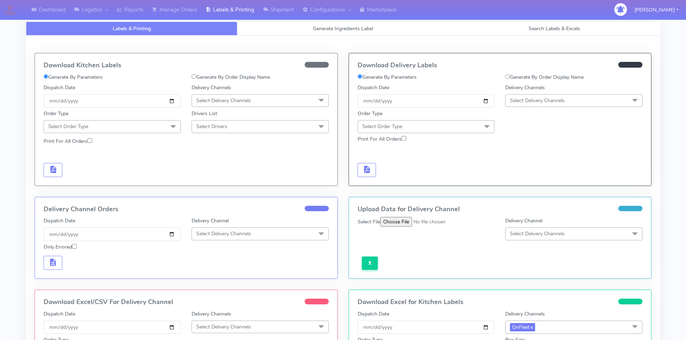
scroll to position [133, 0]
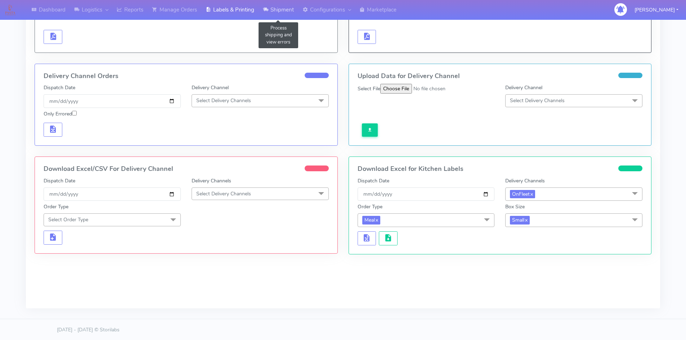
click at [285, 12] on link "Shipment" at bounding box center [278, 10] width 40 height 20
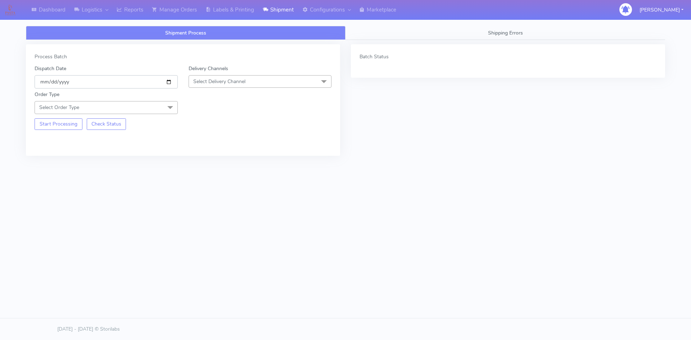
click at [171, 78] on input "[DATE]" at bounding box center [106, 81] width 143 height 13
click at [167, 82] on input "[DATE]" at bounding box center [106, 81] width 143 height 13
type input "[DATE]"
click at [253, 83] on span "Select Delivery Channel" at bounding box center [260, 81] width 143 height 13
click at [221, 126] on div "OnFleet" at bounding box center [260, 127] width 135 height 8
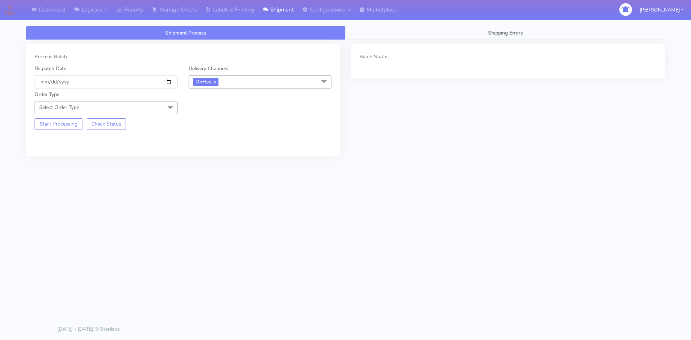
click at [153, 106] on span "Select Order Type" at bounding box center [106, 107] width 143 height 13
click at [58, 143] on div "Meal" at bounding box center [106, 141] width 135 height 8
click at [201, 107] on span "Select Box Size" at bounding box center [210, 107] width 35 height 7
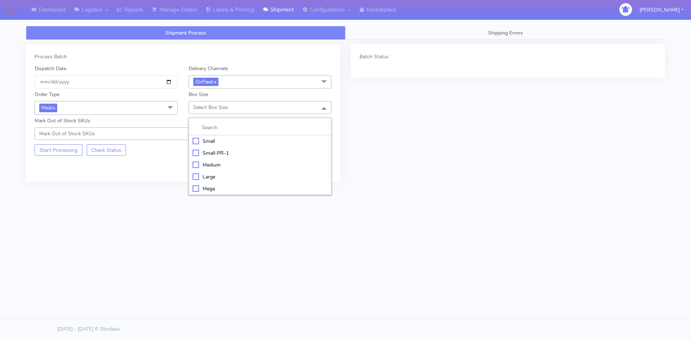
click at [195, 139] on div "Small" at bounding box center [260, 141] width 135 height 8
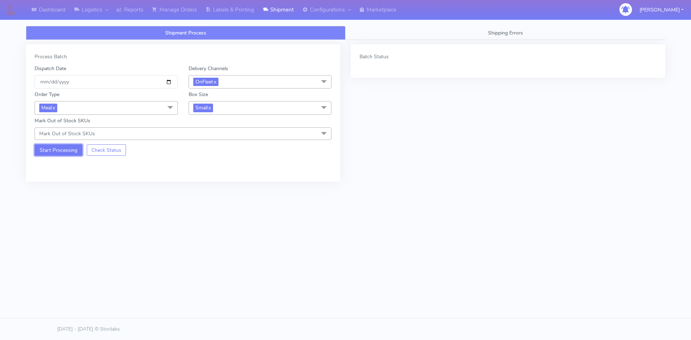
click at [69, 152] on button "Start Processing" at bounding box center [59, 150] width 48 height 12
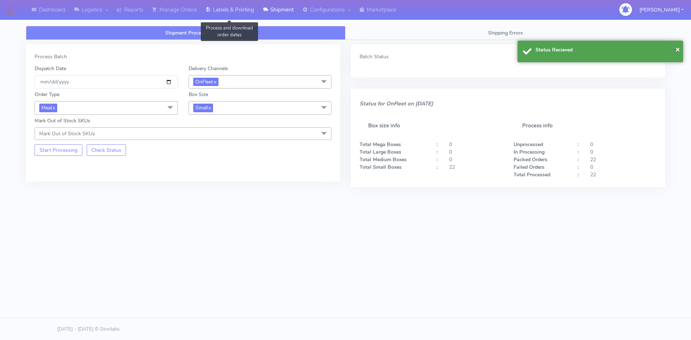
click at [243, 14] on link "Labels & Printing" at bounding box center [229, 10] width 57 height 20
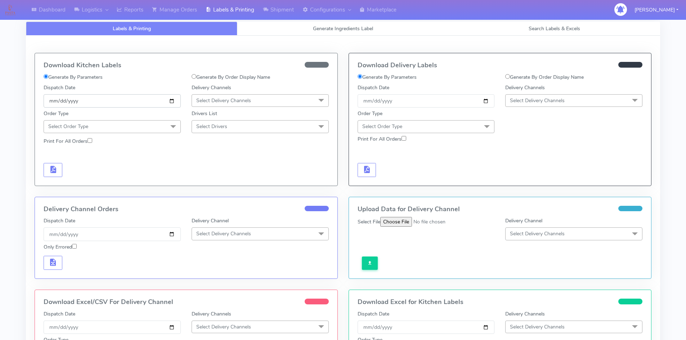
click at [173, 105] on input "[DATE]" at bounding box center [112, 100] width 137 height 13
click at [175, 103] on input "[DATE]" at bounding box center [112, 100] width 137 height 13
type input "[DATE]"
click at [211, 101] on span "Select Delivery Channels" at bounding box center [223, 100] width 55 height 7
click at [212, 148] on div "OnFleet" at bounding box center [259, 146] width 129 height 8
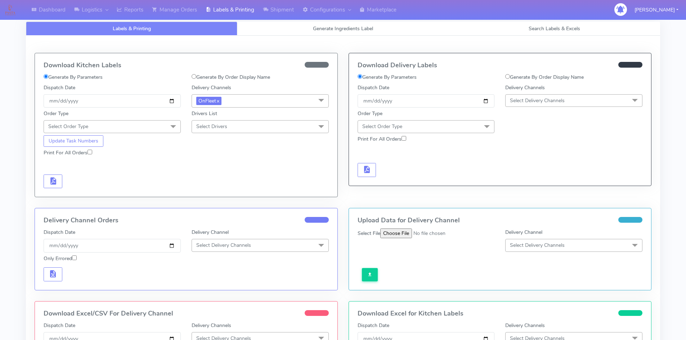
click at [164, 128] on span "Select Order Type" at bounding box center [112, 126] width 137 height 13
click at [64, 163] on div "Meal" at bounding box center [112, 161] width 129 height 8
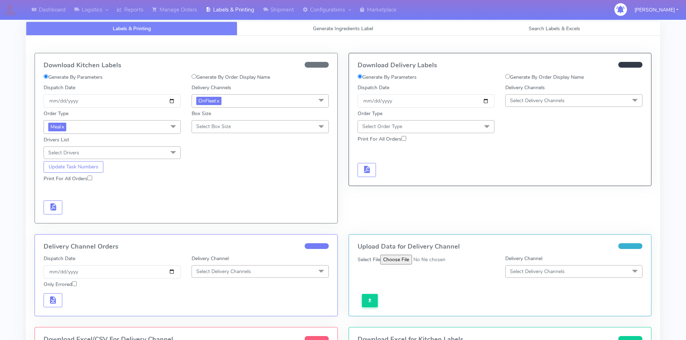
click at [211, 128] on span "Select Box Size" at bounding box center [213, 126] width 35 height 7
click at [202, 159] on div "Small" at bounding box center [259, 161] width 129 height 8
click at [138, 154] on span "Select Drivers" at bounding box center [112, 152] width 137 height 13
click at [213, 165] on div "Update Task Numbers" at bounding box center [186, 166] width 296 height 14
click at [92, 178] on input "Print For All Orders" at bounding box center [89, 178] width 5 height 5
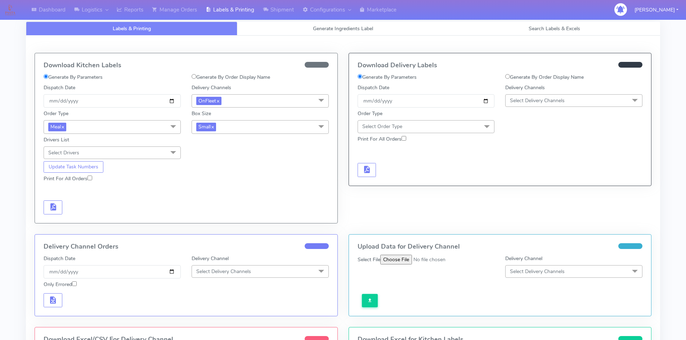
checkbox input "true"
click at [61, 206] on button "button" at bounding box center [53, 207] width 19 height 14
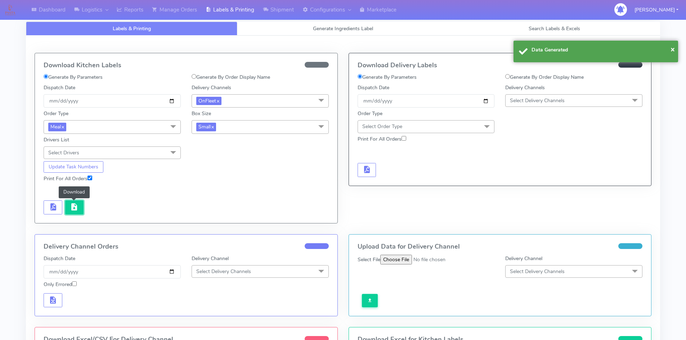
click at [76, 210] on span "button" at bounding box center [74, 208] width 9 height 7
